Goal: Transaction & Acquisition: Purchase product/service

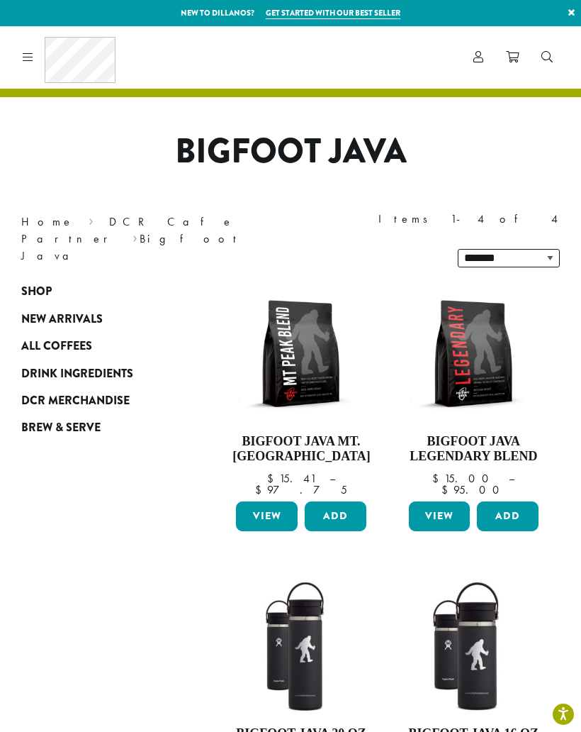
click at [33, 57] on div "Coffee All Coffees Best Sellers Blends Single Origins Dillanos Limited Organic …" at bounding box center [66, 57] width 99 height 46
click at [312, 146] on h1 "Bigfoot Java" at bounding box center [291, 151] width 560 height 41
click at [50, 283] on span "Shop" at bounding box center [36, 292] width 30 height 18
click at [26, 59] on icon at bounding box center [28, 56] width 11 height 11
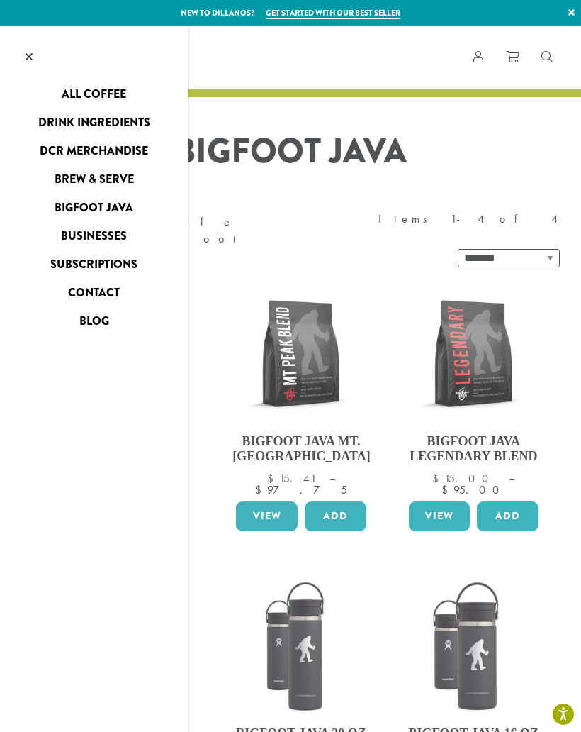
click at [82, 263] on link "Subscriptions" at bounding box center [94, 264] width 188 height 23
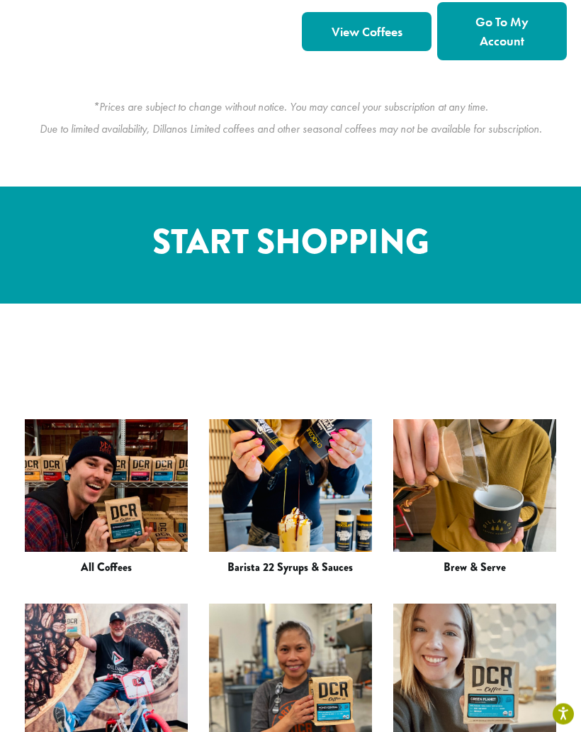
scroll to position [1597, 0]
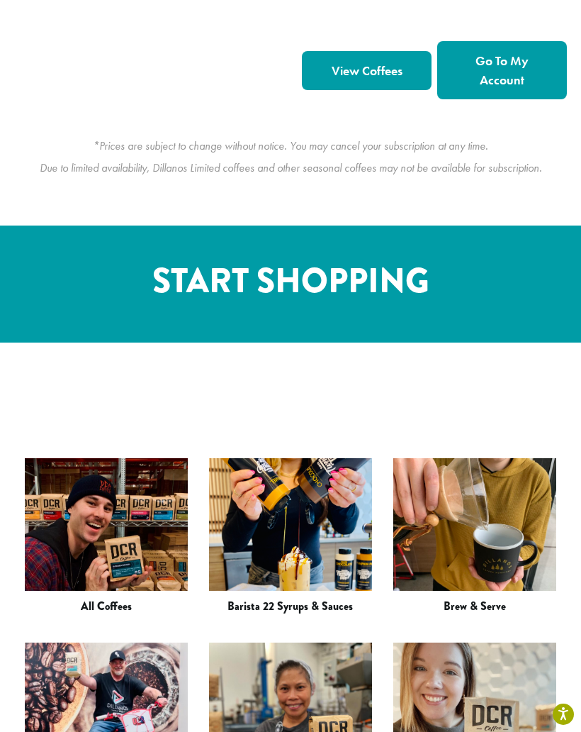
click at [108, 605] on img at bounding box center [106, 724] width 163 height 238
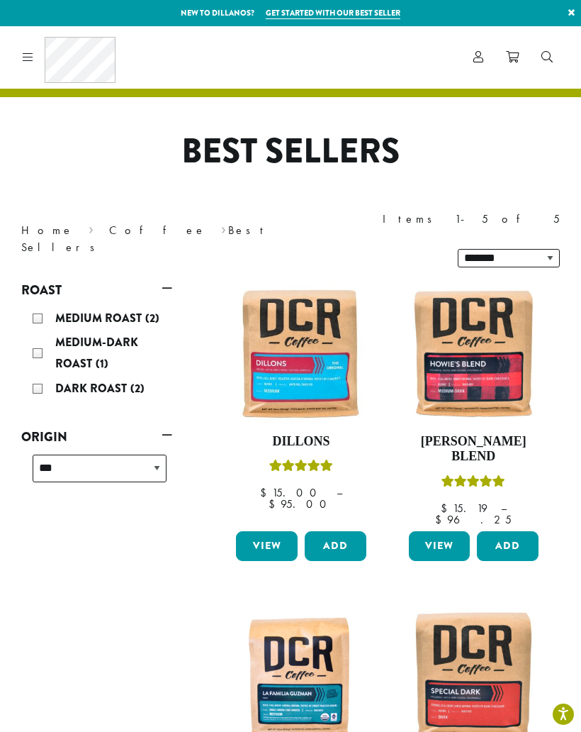
click at [25, 67] on div "Coffee All Coffees Best Sellers Blends Single Origins Dillanos Limited Organic …" at bounding box center [66, 57] width 99 height 46
click at [30, 61] on icon at bounding box center [28, 56] width 11 height 11
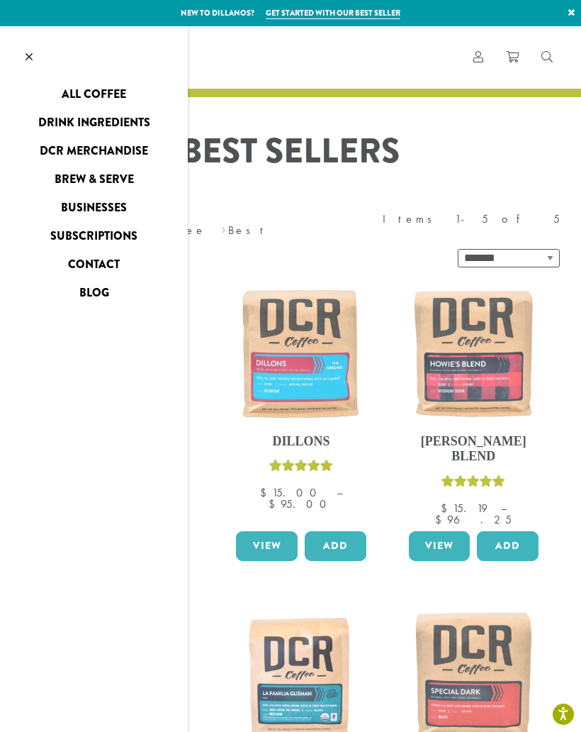
click at [69, 150] on link "DCR Merchandise" at bounding box center [94, 151] width 188 height 23
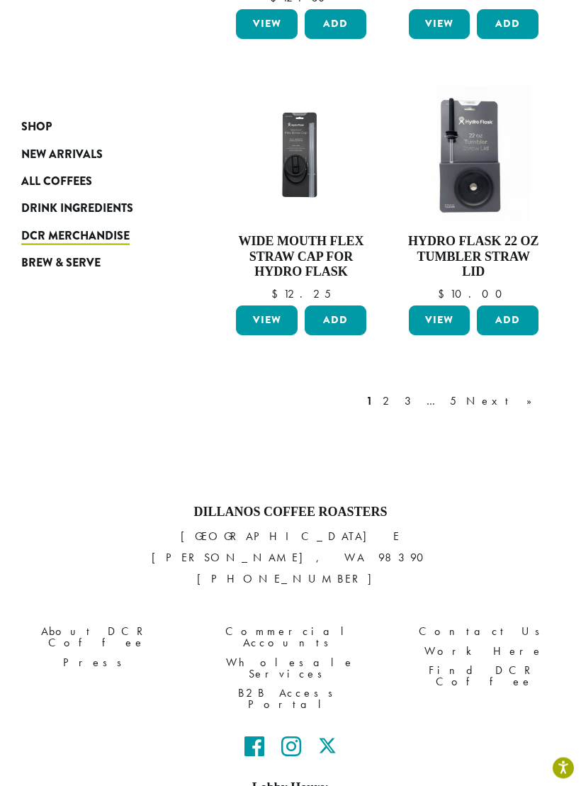
scroll to position [1634, 0]
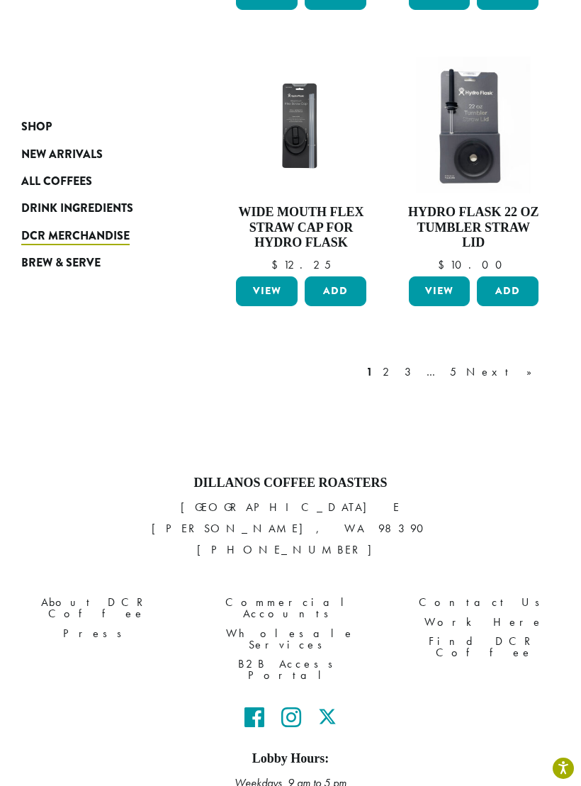
click at [525, 364] on link "Next »" at bounding box center [505, 372] width 82 height 17
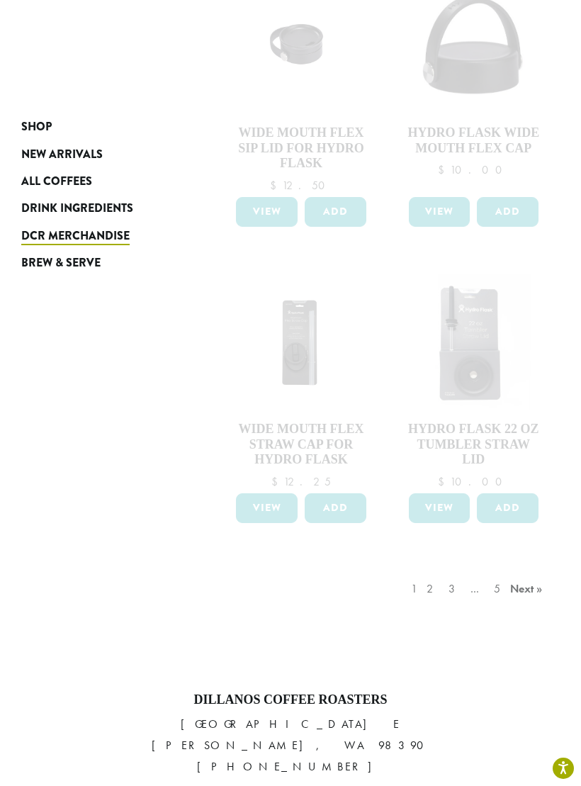
scroll to position [1634, 0]
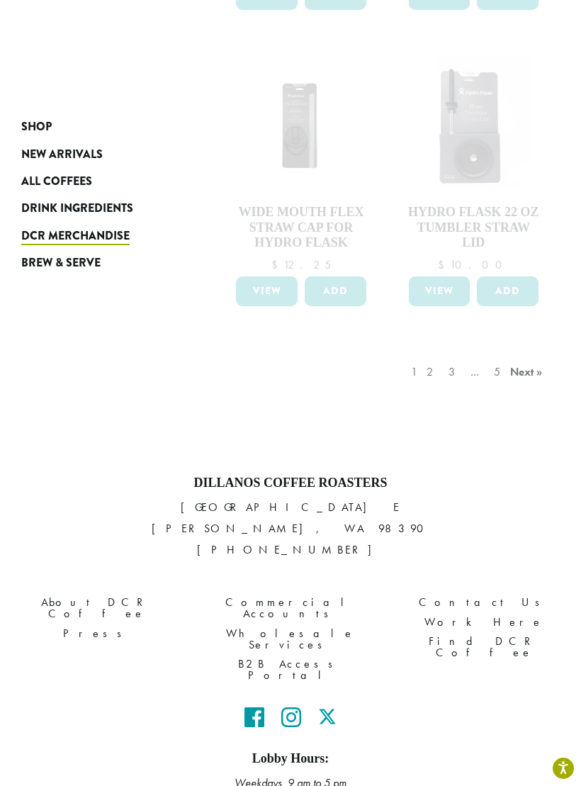
click at [530, 353] on div "1 2 3 … 5 Next »" at bounding box center [478, 386] width 141 height 67
click at [529, 353] on div "1 2 3 … 5 Next »" at bounding box center [478, 386] width 141 height 67
click at [63, 157] on span "New Arrivals" at bounding box center [62, 155] width 82 height 18
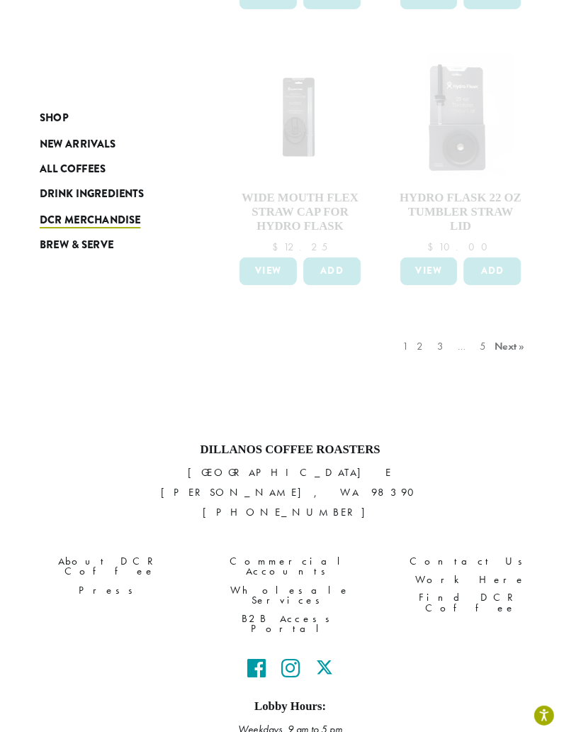
scroll to position [1689, 0]
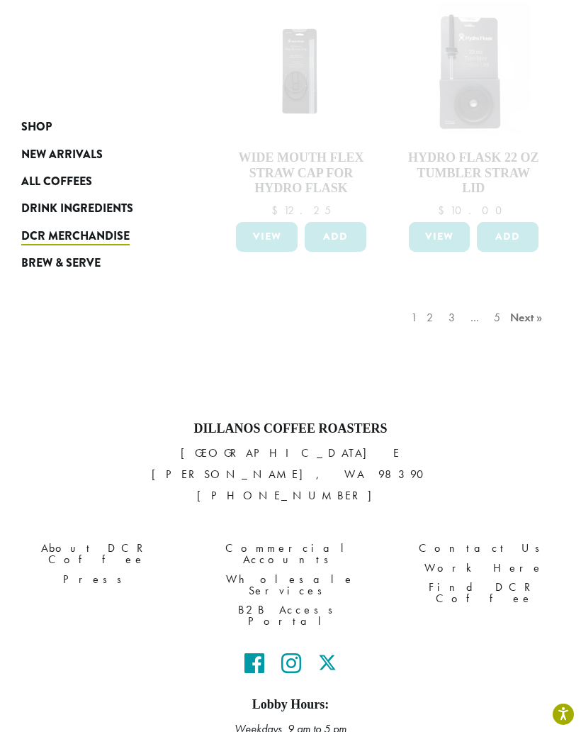
scroll to position [1653, 0]
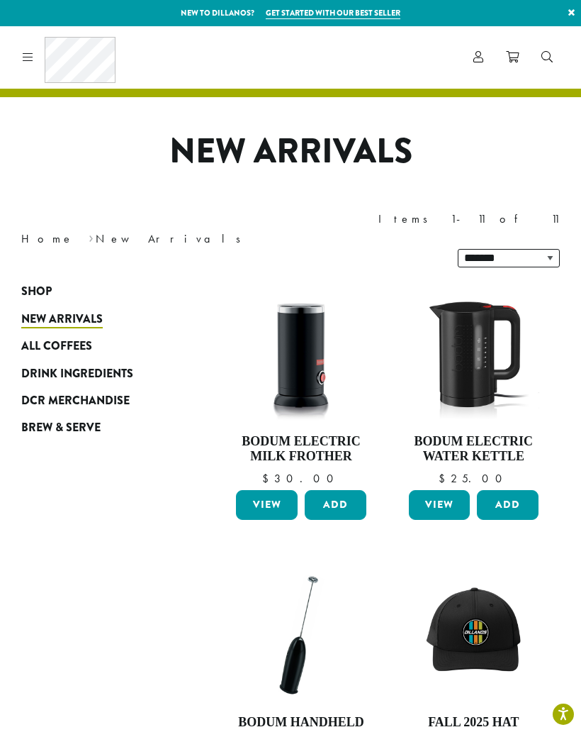
click at [515, 57] on icon at bounding box center [512, 56] width 13 height 11
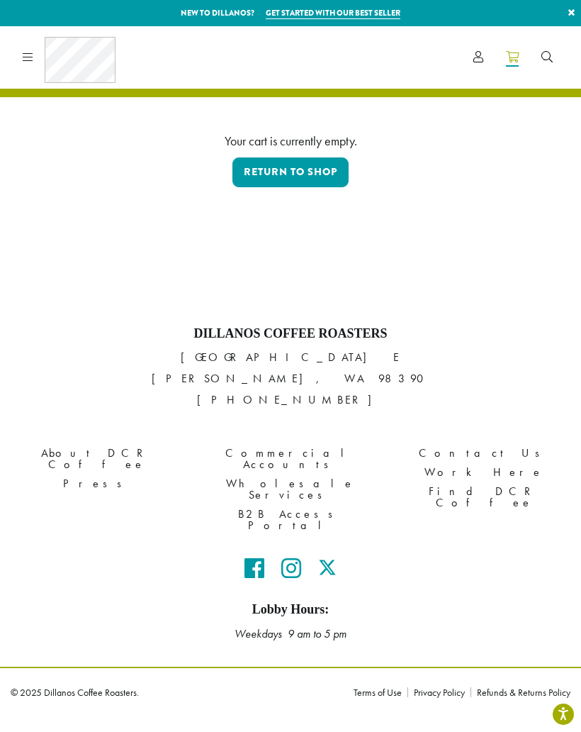
click at [20, 52] on link at bounding box center [25, 57] width 16 height 15
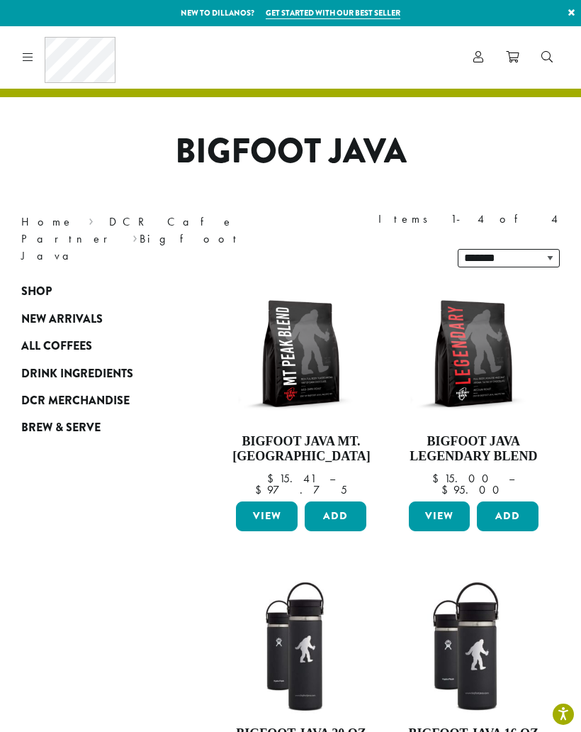
click at [43, 283] on span "Shop" at bounding box center [36, 292] width 30 height 18
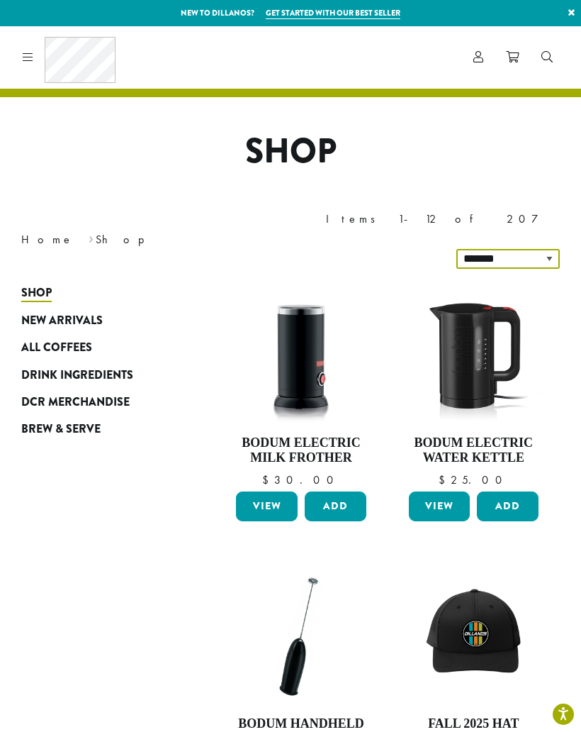
click at [549, 249] on select "**********" at bounding box center [509, 259] width 104 height 20
select select "*********"
